Goal: Information Seeking & Learning: Understand process/instructions

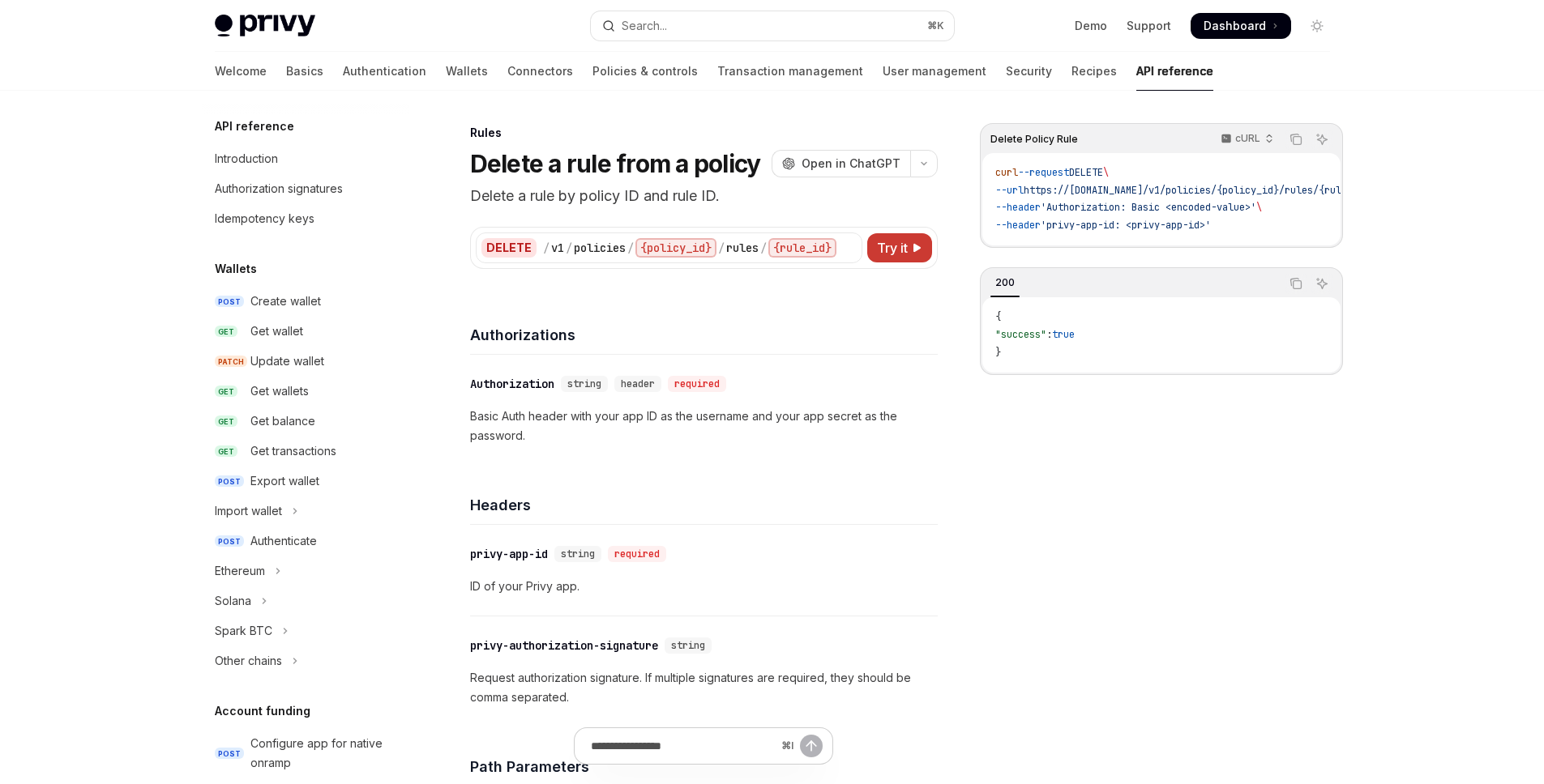
scroll to position [994, 0]
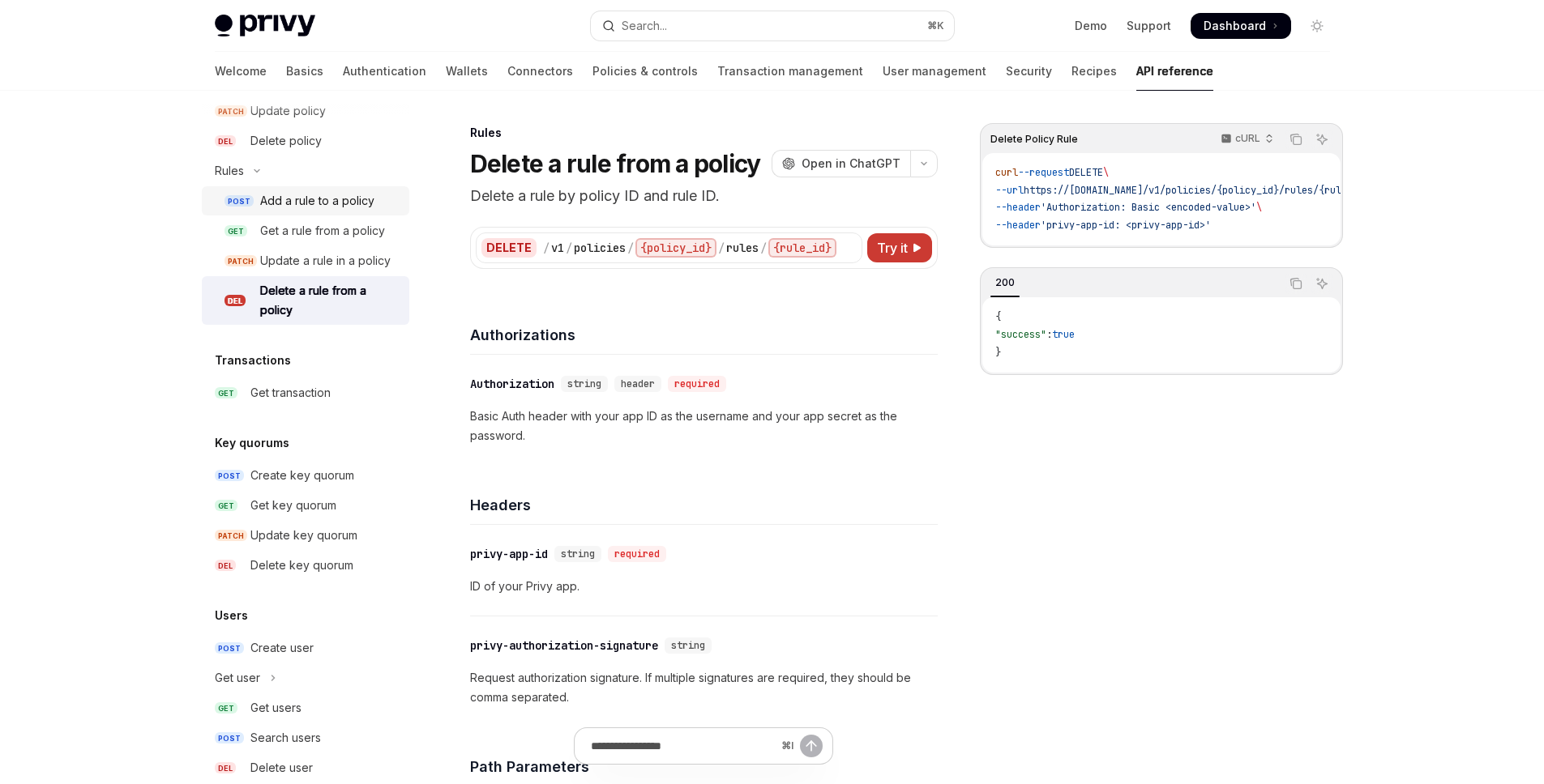
click at [332, 196] on div "Add a rule to a policy" at bounding box center [317, 200] width 115 height 20
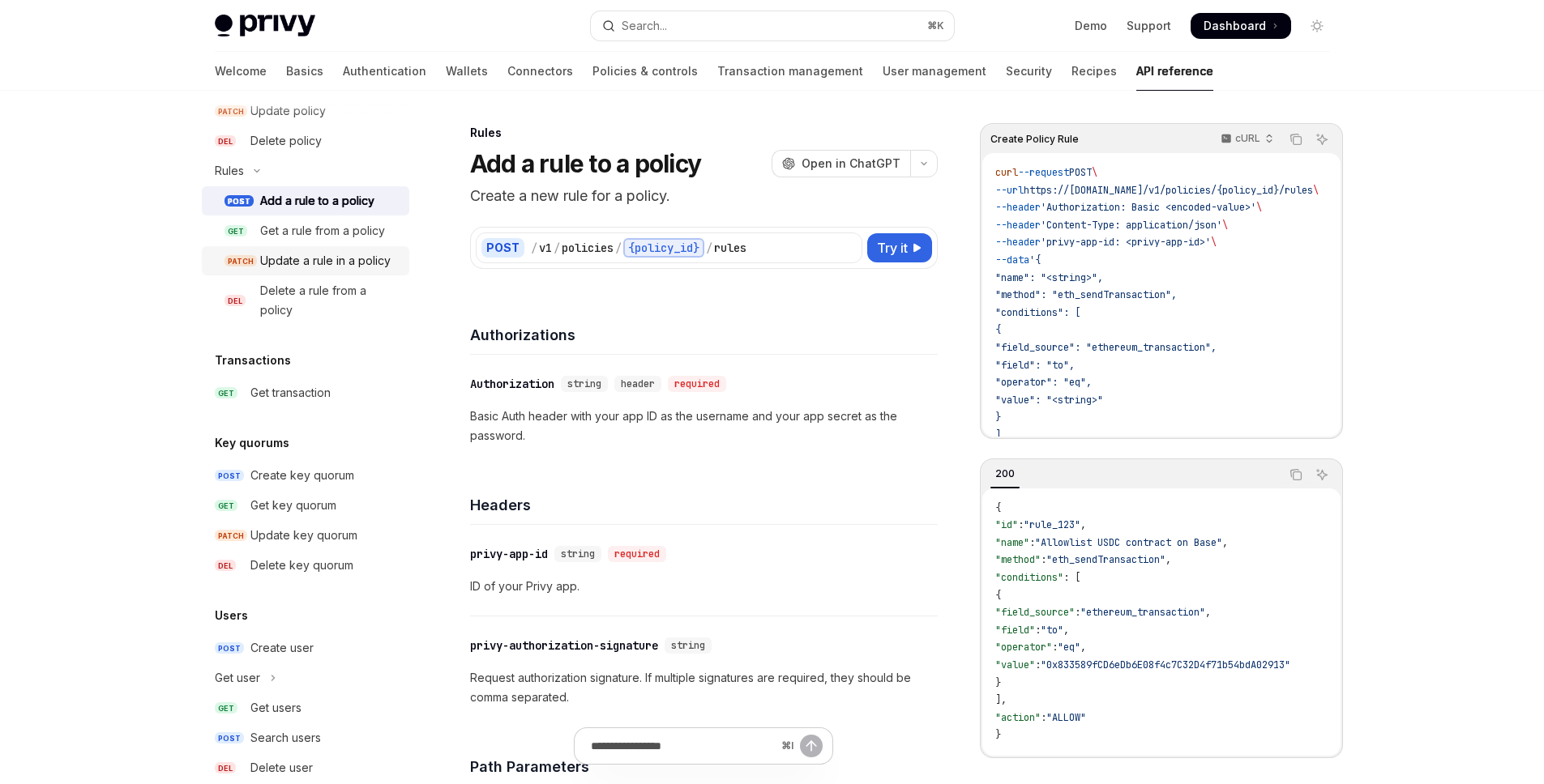
click at [278, 264] on div "Update a rule in a policy" at bounding box center [325, 261] width 130 height 20
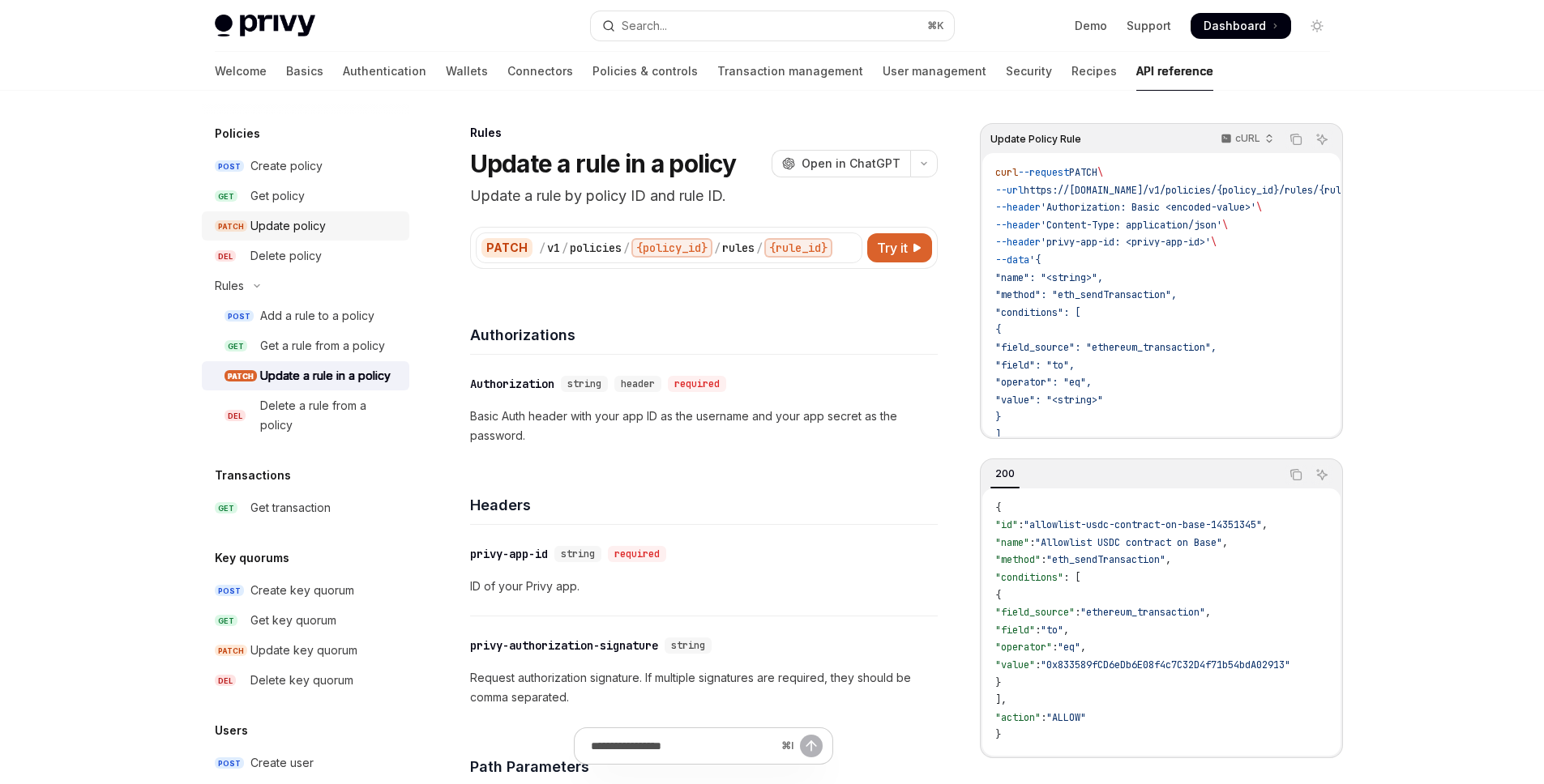
scroll to position [878, 0]
click at [305, 228] on div "Update policy" at bounding box center [288, 226] width 75 height 20
type textarea "*"
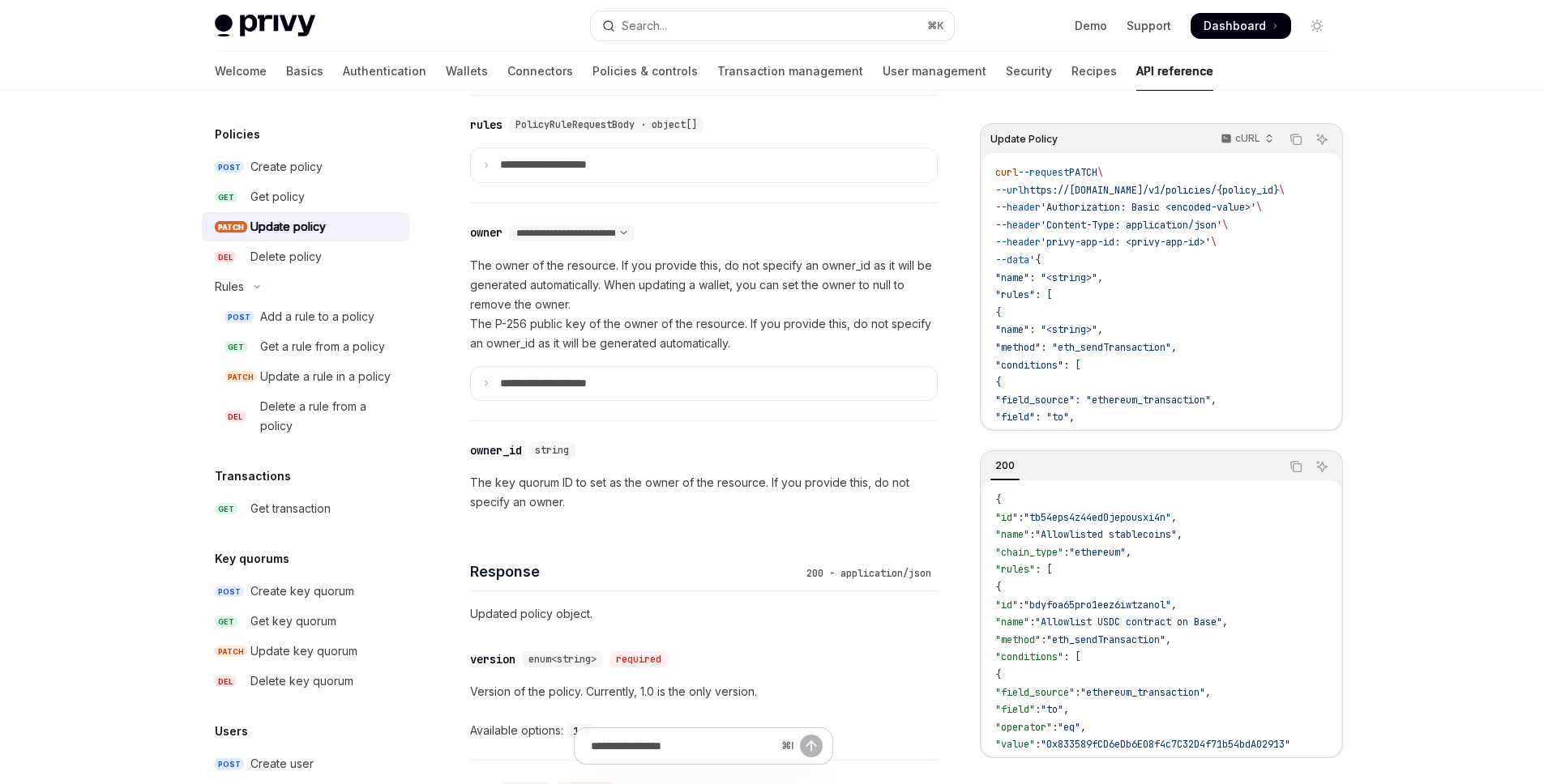
scroll to position [954, 0]
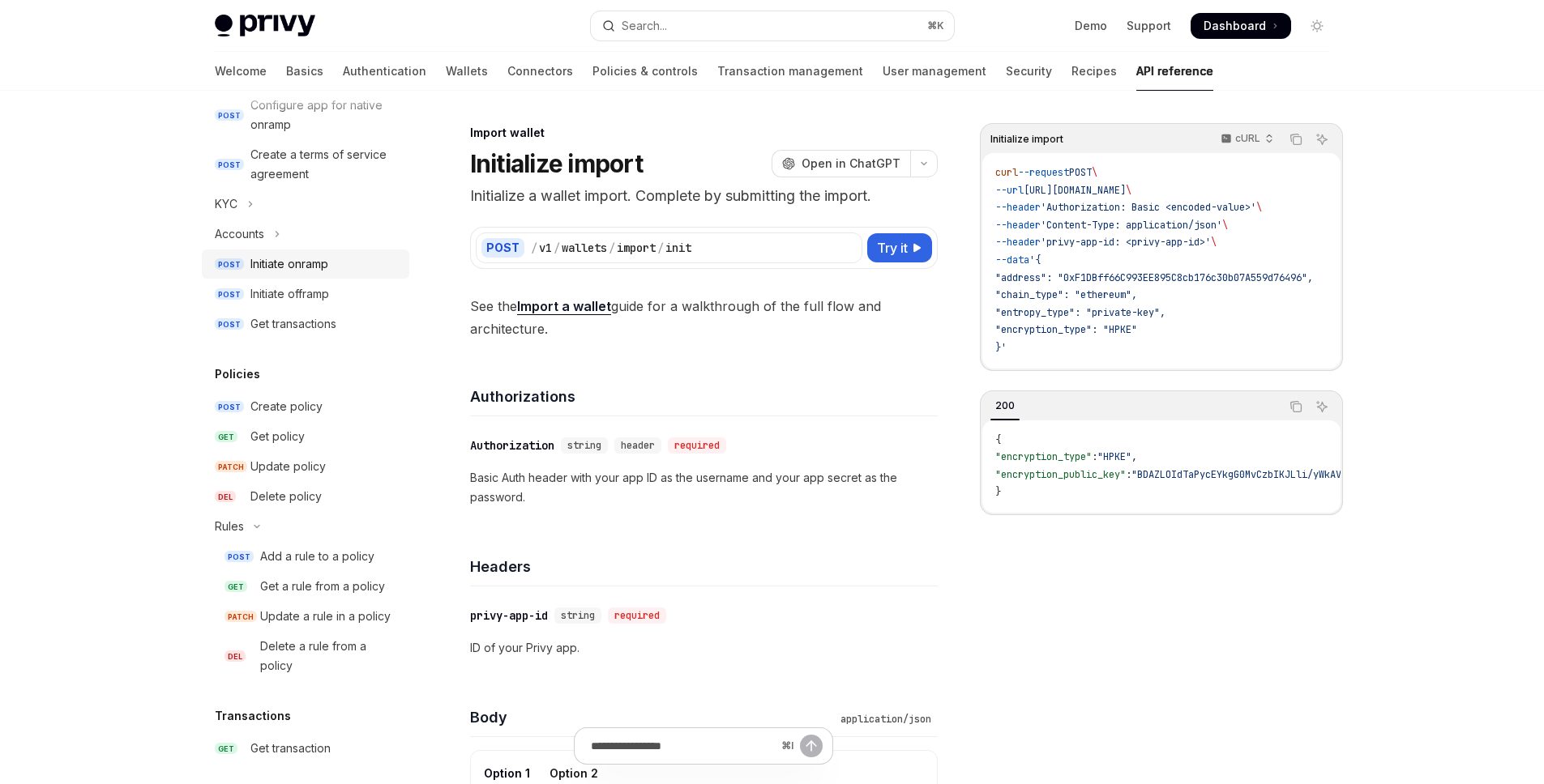
scroll to position [1527, 0]
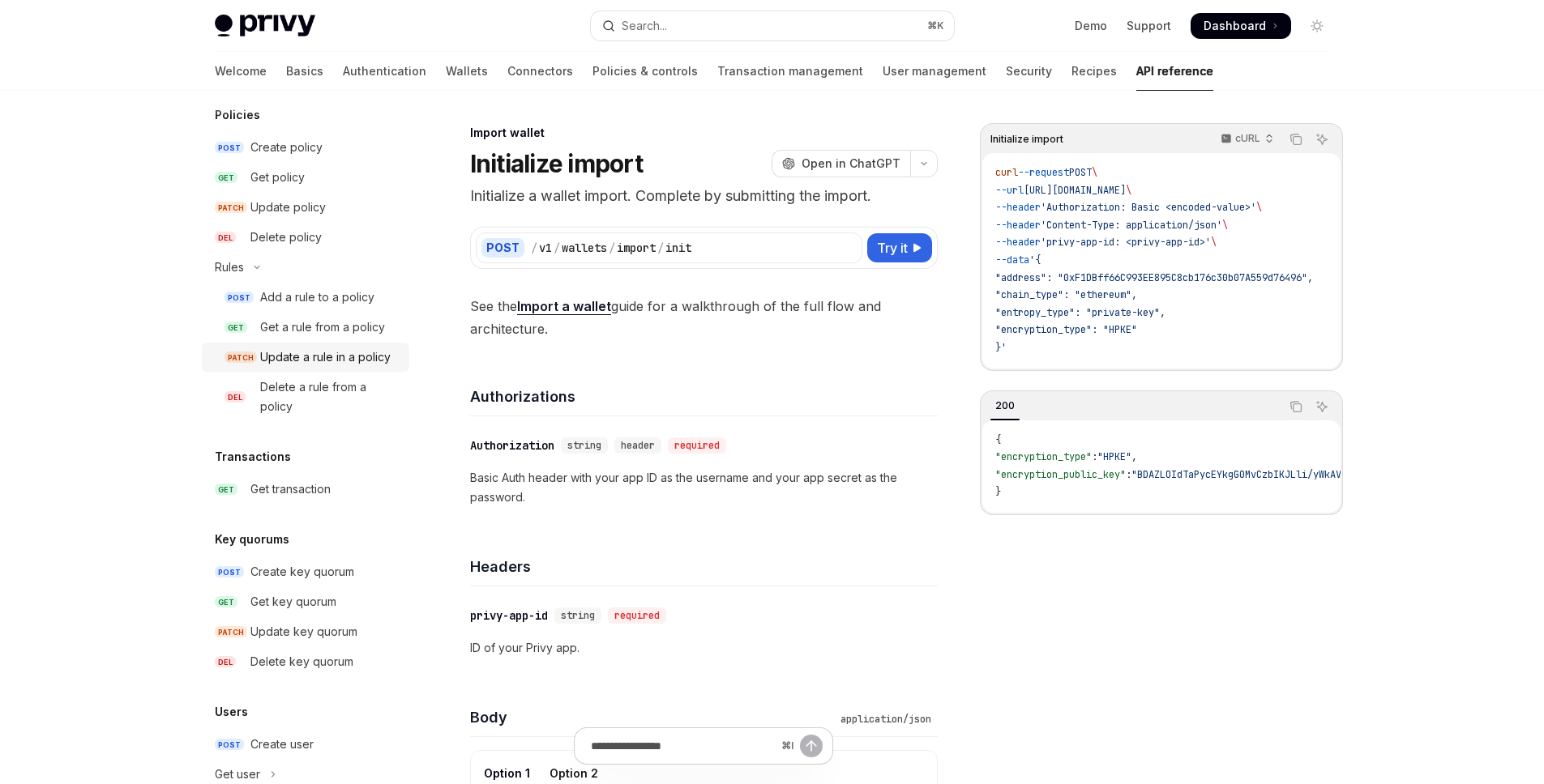
click at [333, 367] on div "Update a rule in a policy" at bounding box center [325, 357] width 130 height 20
type textarea "*"
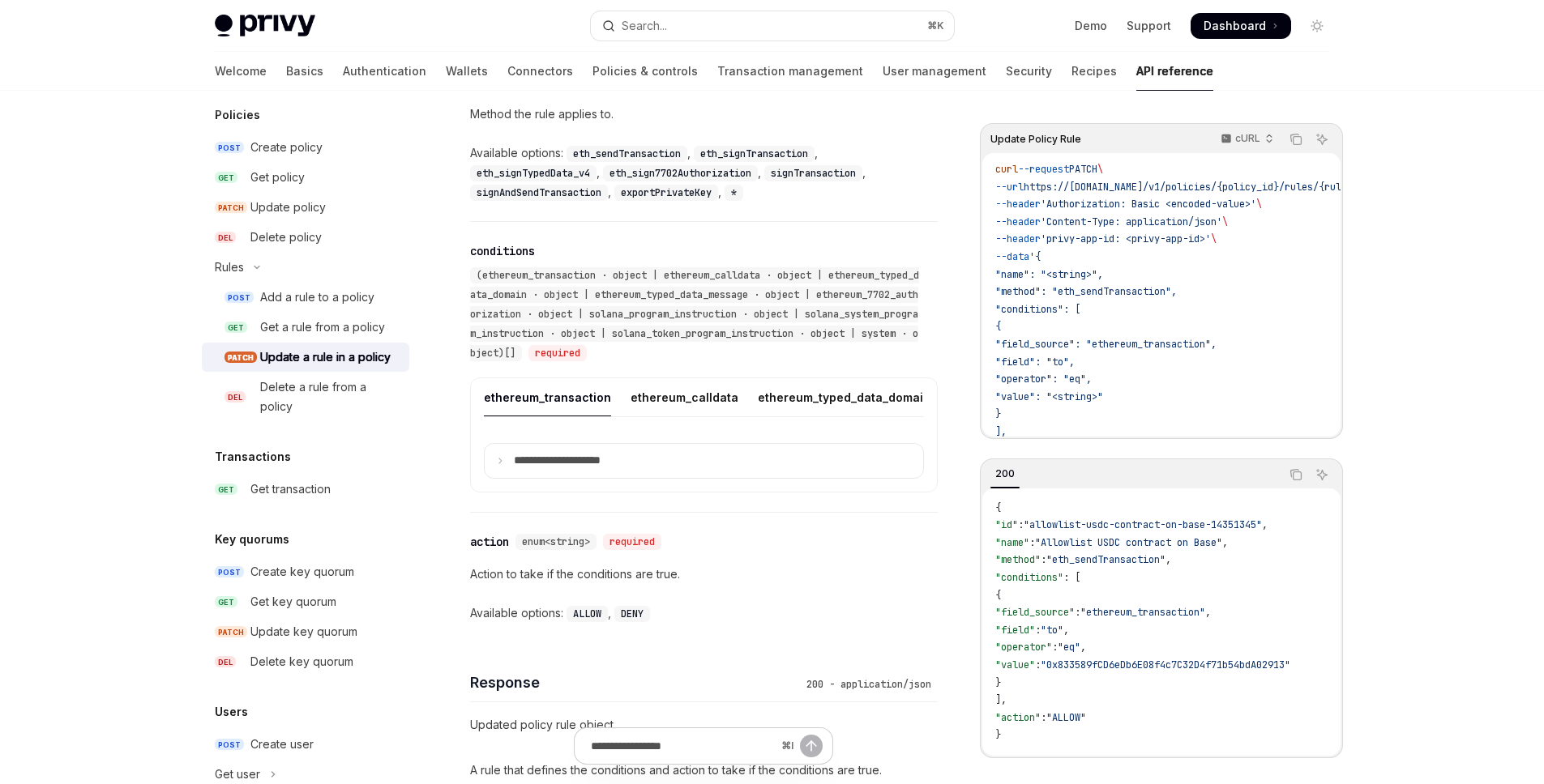
scroll to position [1102, 0]
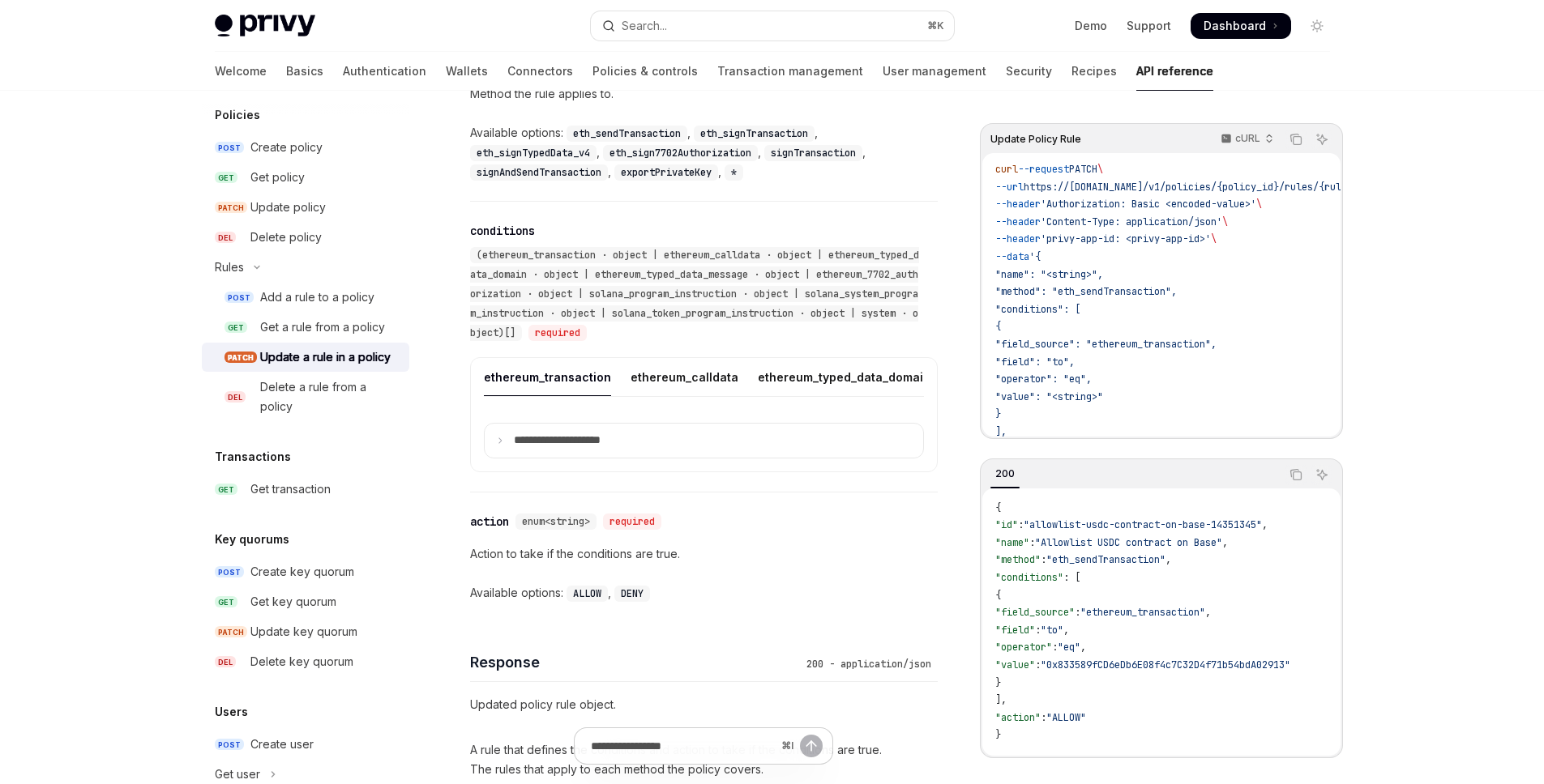
click at [301, 367] on div "Update a rule in a policy" at bounding box center [325, 357] width 130 height 20
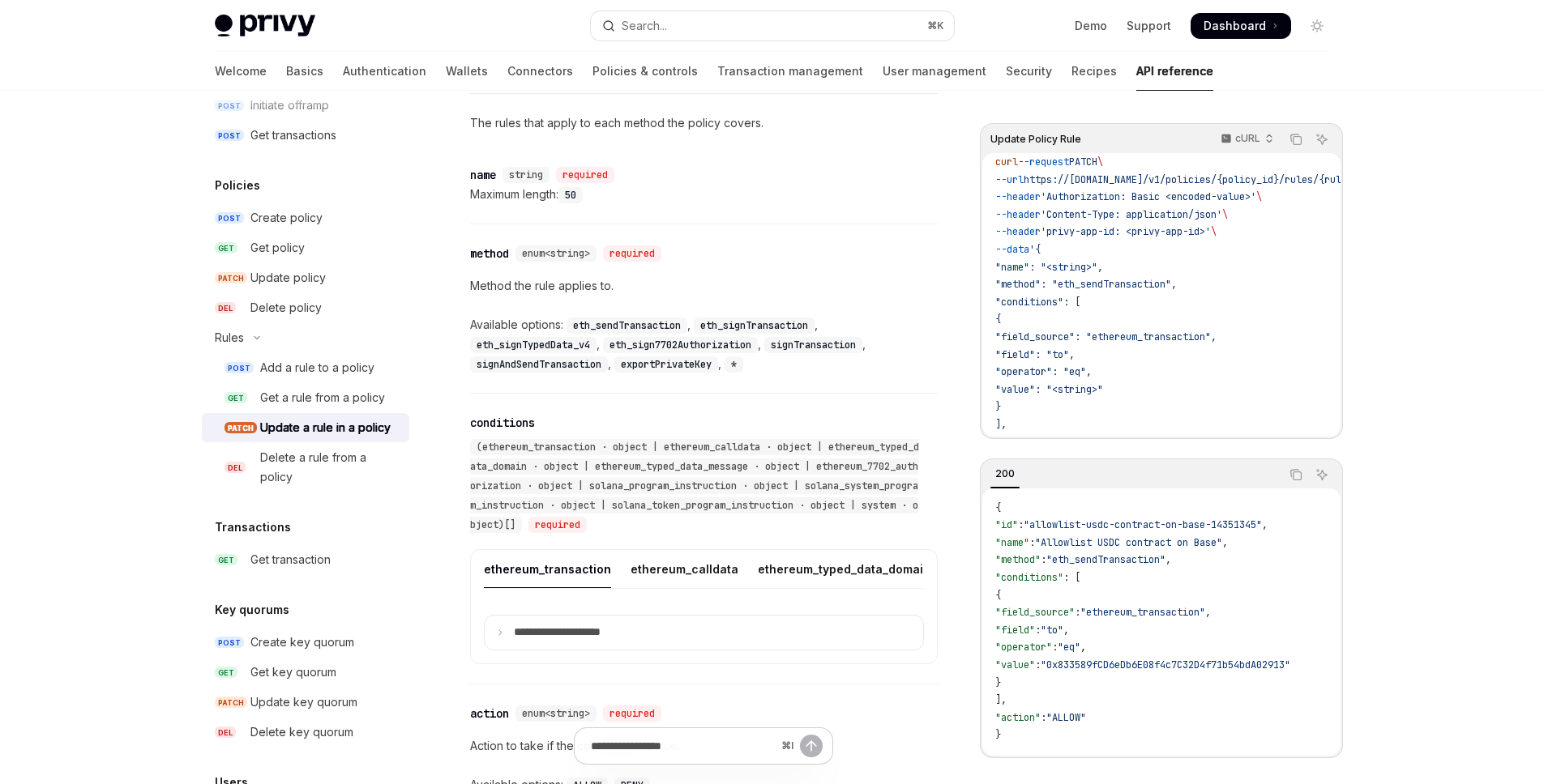
scroll to position [25, 0]
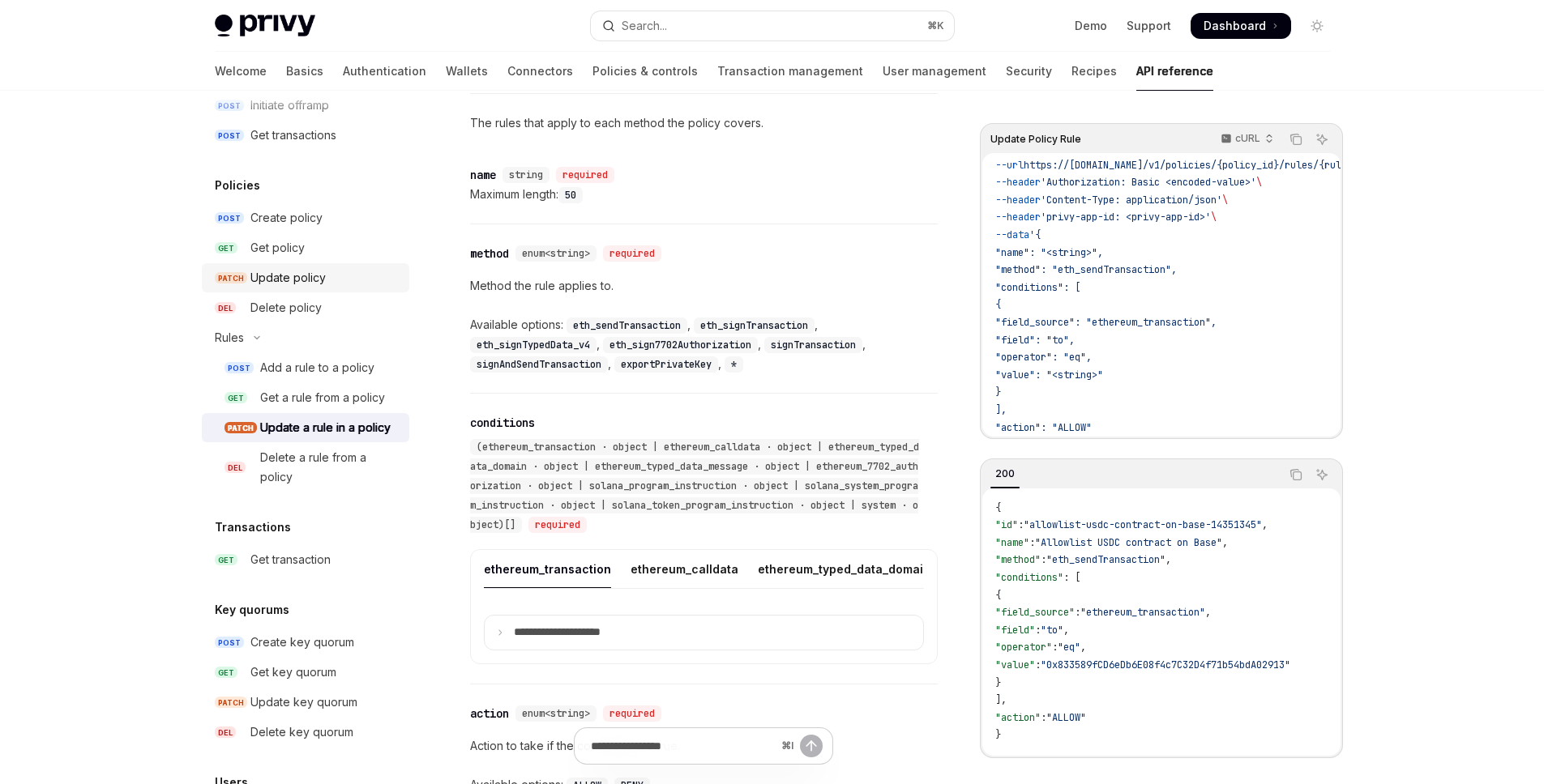
click at [304, 284] on div "Update policy" at bounding box center [288, 277] width 75 height 20
type textarea "*"
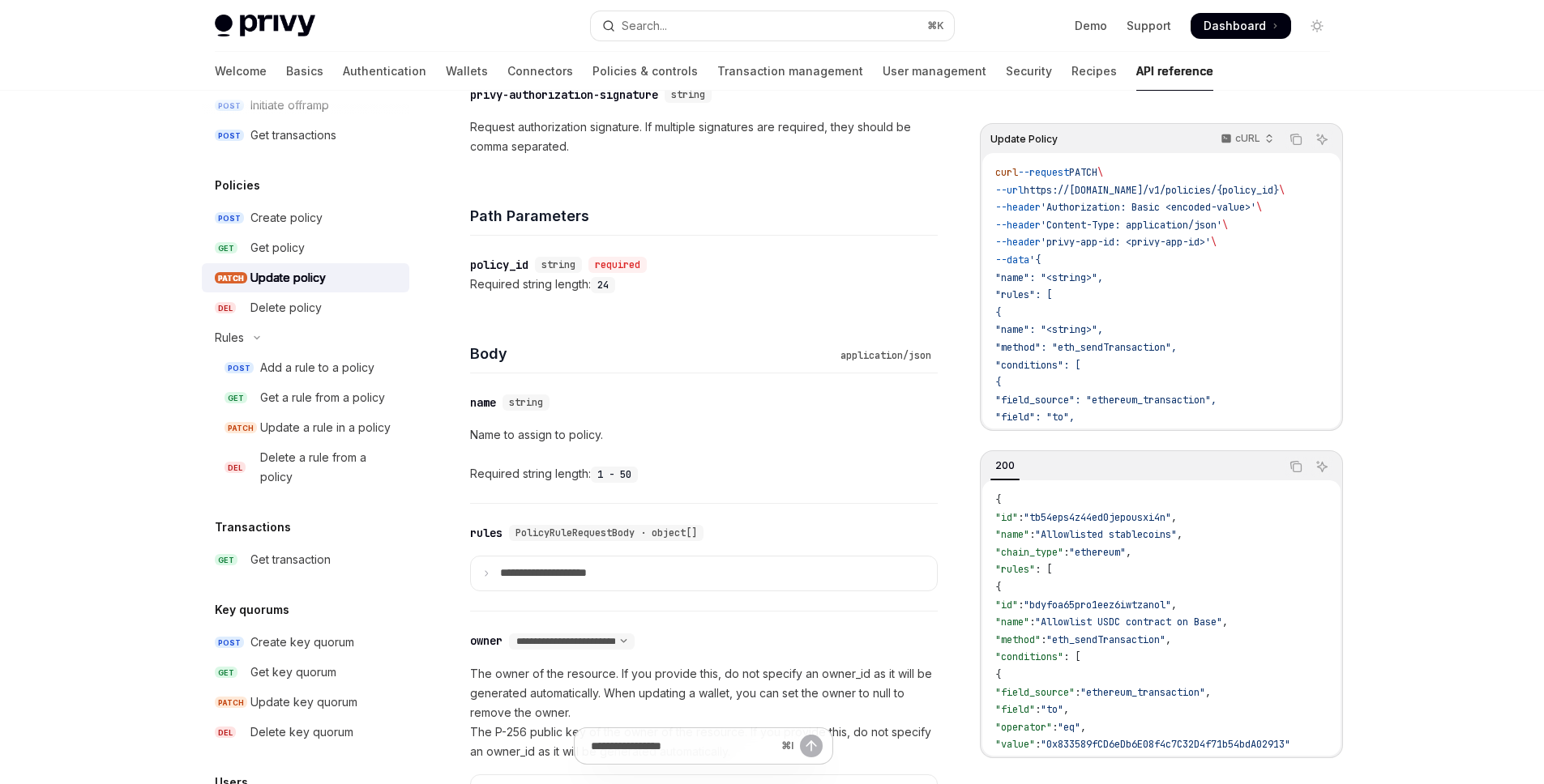
scroll to position [584, 0]
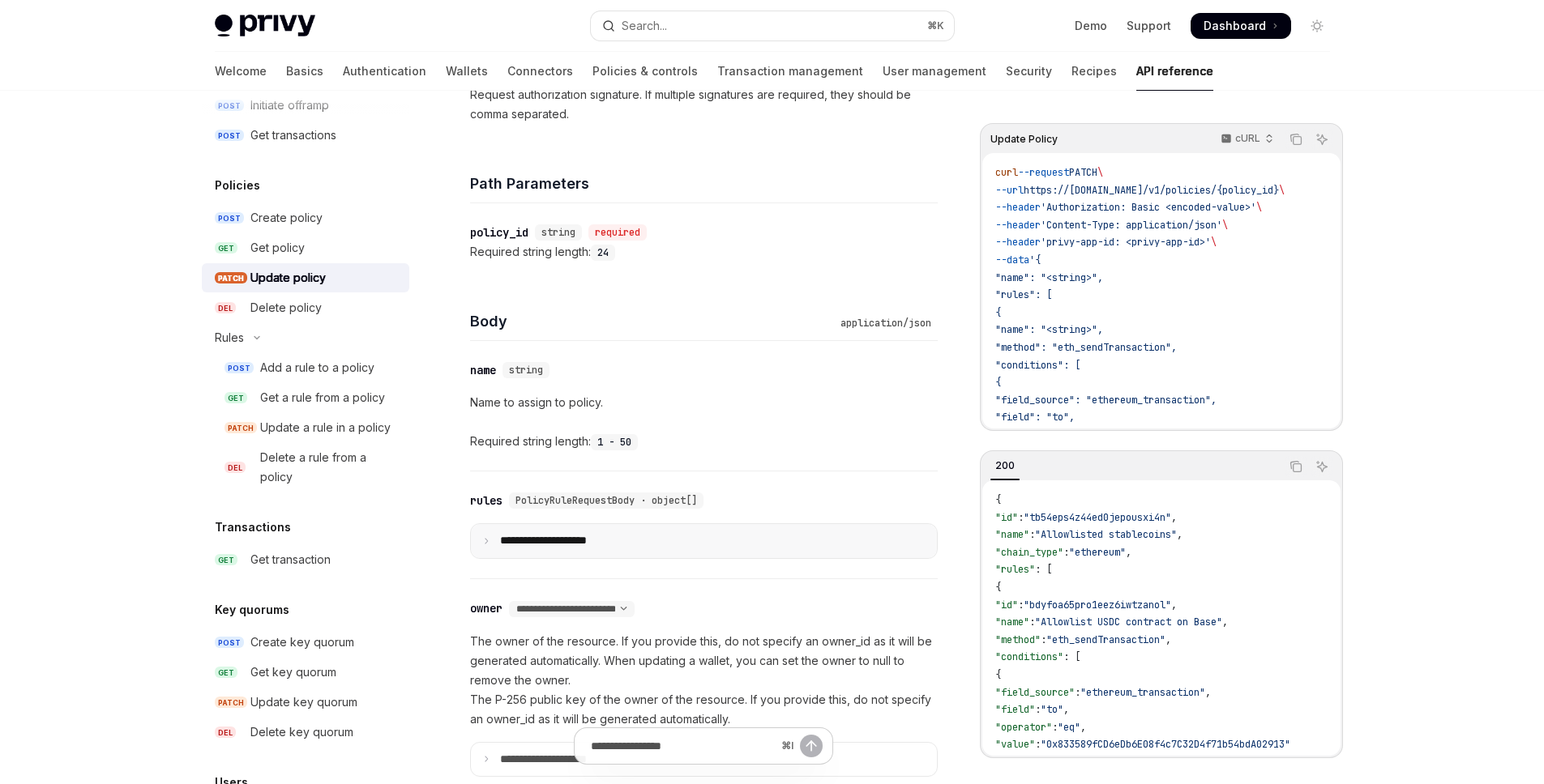
click at [710, 543] on summary "**********" at bounding box center [704, 541] width 466 height 34
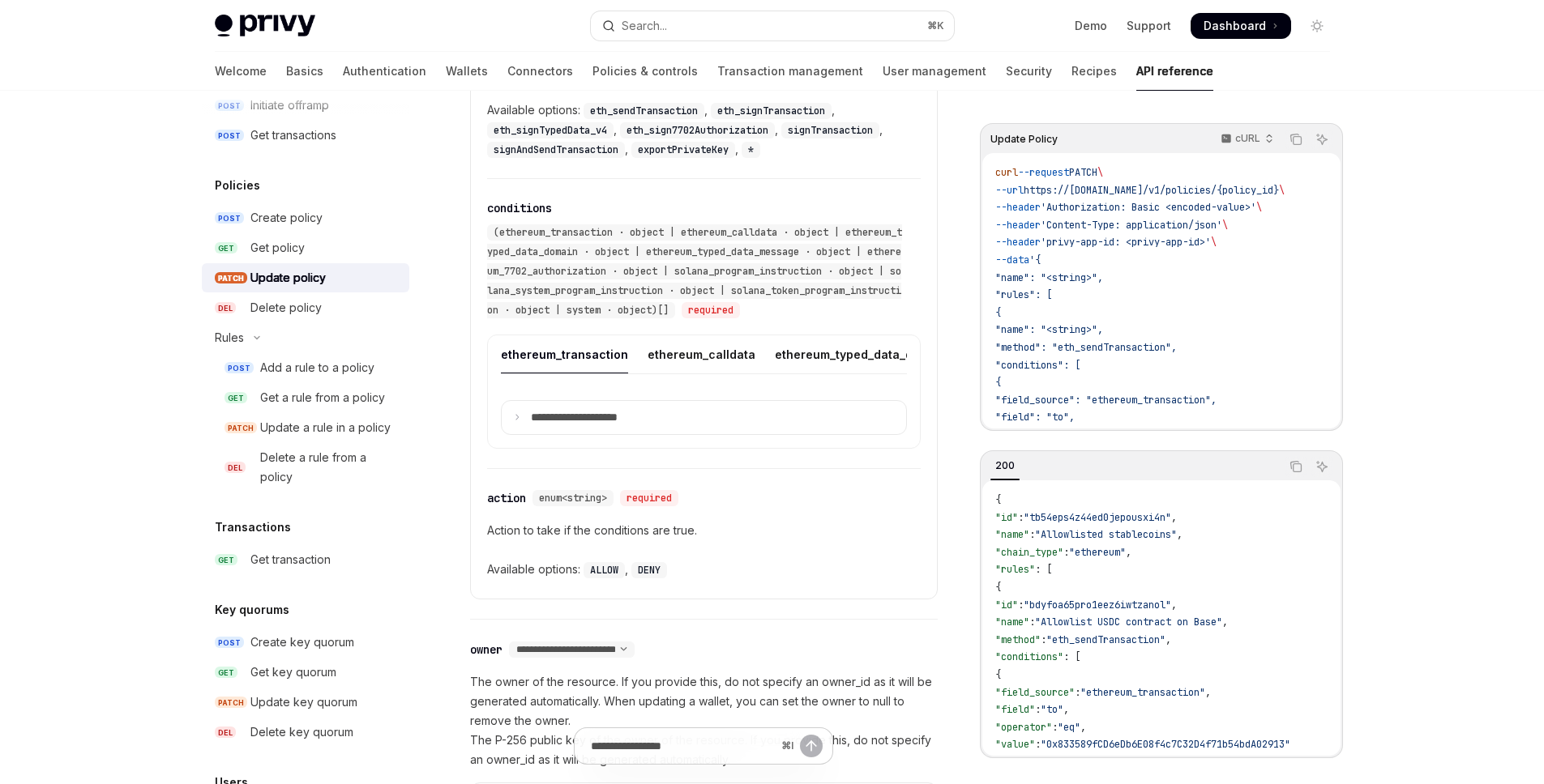
scroll to position [1332, 0]
